Goal: Transaction & Acquisition: Purchase product/service

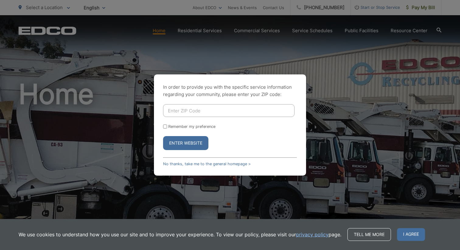
click at [192, 139] on button "Enter Website" at bounding box center [185, 143] width 45 height 14
click at [197, 145] on button "Enter Website" at bounding box center [185, 143] width 45 height 14
click at [195, 115] on input "Enter ZIP Code" at bounding box center [228, 110] width 131 height 13
type input "92084"
click at [163, 136] on button "Enter Website" at bounding box center [185, 143] width 45 height 14
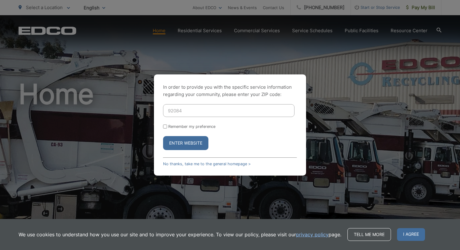
click at [197, 139] on button "Enter Website" at bounding box center [185, 143] width 45 height 14
click at [189, 131] on form "92084 Remember my preference Enter Website" at bounding box center [230, 127] width 134 height 46
click at [163, 125] on input "Remember my preference" at bounding box center [165, 127] width 4 height 4
checkbox input "true"
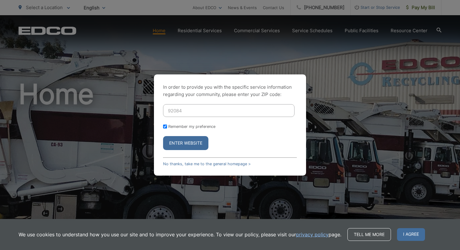
click at [177, 141] on button "Enter Website" at bounding box center [185, 143] width 45 height 14
click at [177, 140] on button "Enter Website" at bounding box center [185, 143] width 45 height 14
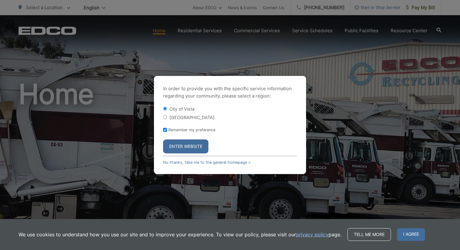
click at [177, 140] on button "Enter Website" at bounding box center [185, 147] width 45 height 14
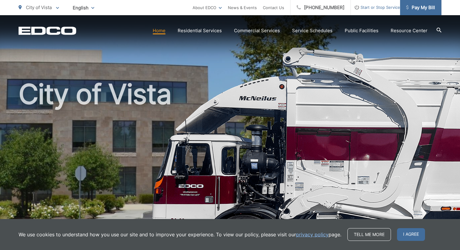
click at [422, 11] on span "Pay My Bill" at bounding box center [420, 7] width 29 height 7
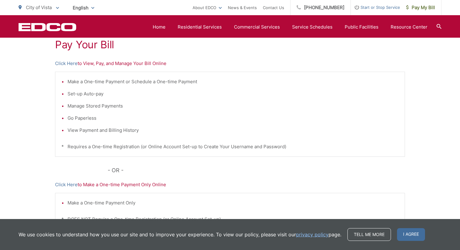
scroll to position [110, 0]
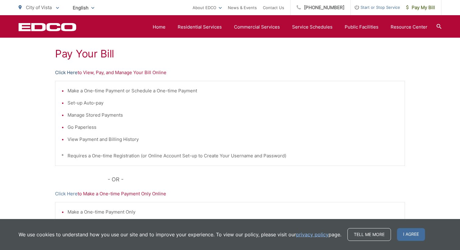
click at [70, 73] on link "Click Here" at bounding box center [66, 72] width 23 height 7
